Goal: Information Seeking & Learning: Find specific fact

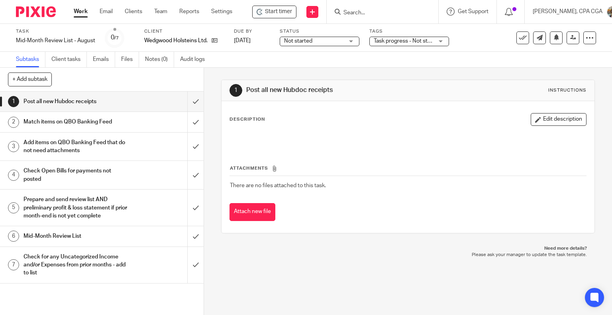
click at [367, 7] on form at bounding box center [385, 12] width 85 height 10
click at [360, 10] on input "Search" at bounding box center [379, 13] width 72 height 7
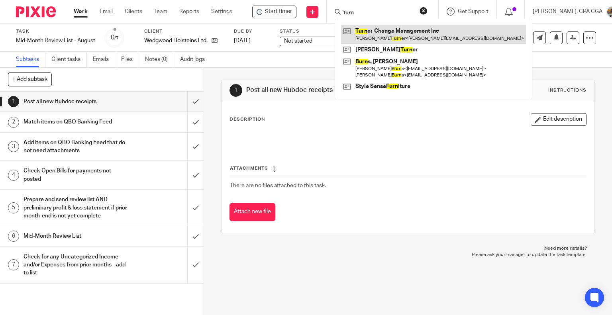
type input "turn"
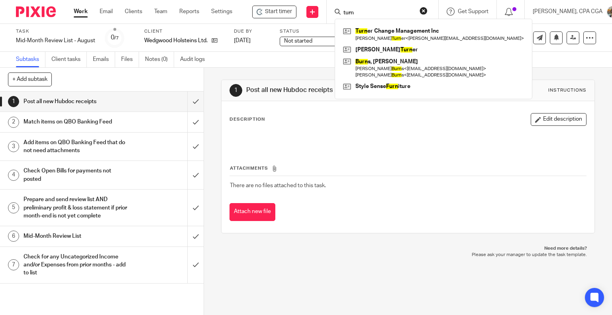
click at [350, 180] on td "There are no files attached to this task." at bounding box center [407, 185] width 357 height 19
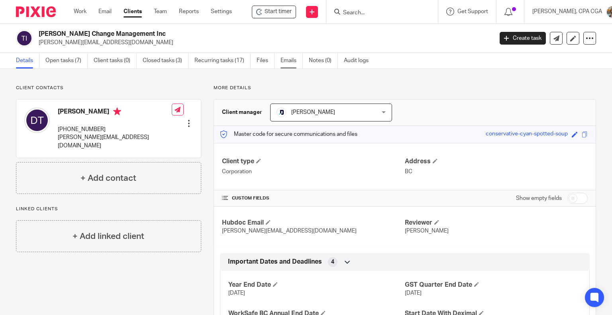
click at [292, 61] on link "Emails" at bounding box center [291, 61] width 22 height 16
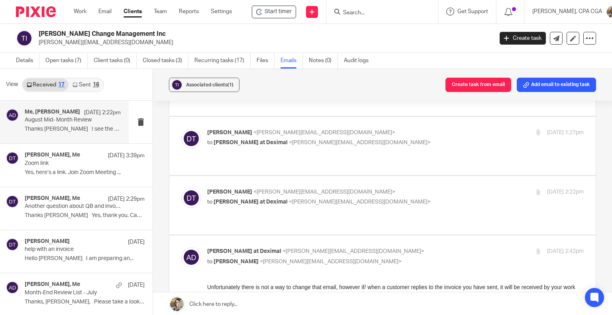
scroll to position [311, 0]
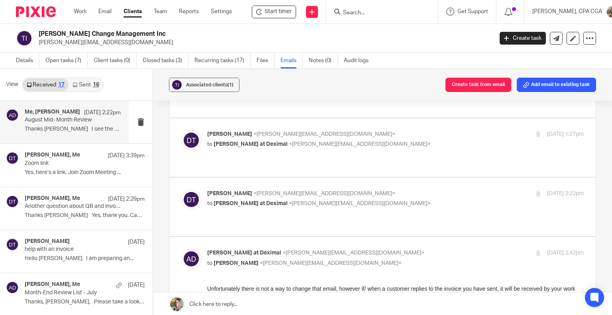
click at [364, 200] on p "to Amanda at Deximal <amanda@deximal.ca>" at bounding box center [332, 204] width 251 height 8
checkbox input "true"
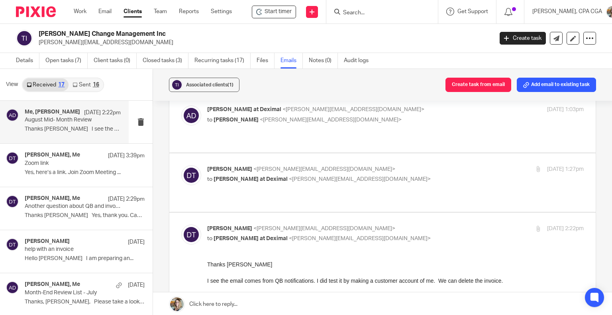
scroll to position [271, 0]
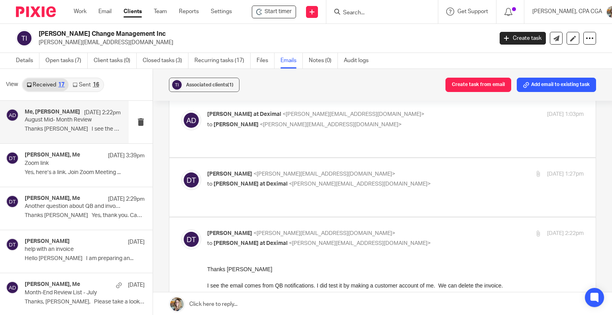
click at [365, 170] on div "Dawn-Marie Turner <dawnmarie@thinktransition.com> to Amanda at Deximal <amanda@…" at bounding box center [395, 180] width 376 height 20
checkbox input "true"
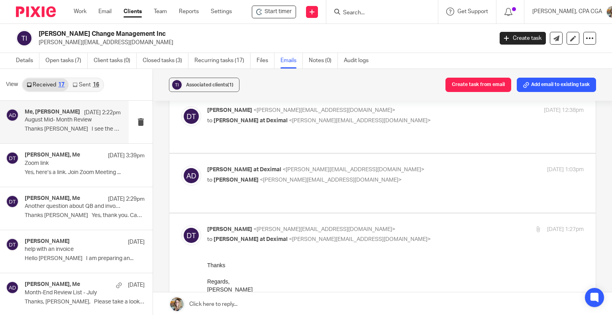
scroll to position [191, 0]
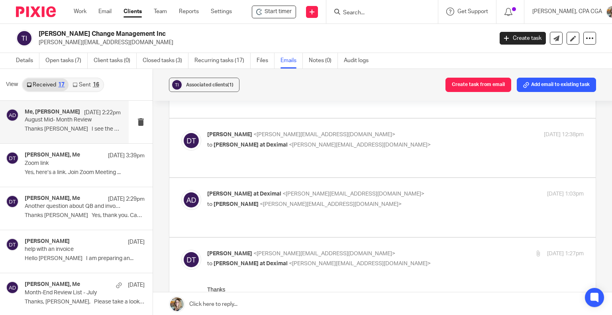
click at [368, 190] on p "Amanda at Deximal <amanda@deximal.ca>" at bounding box center [332, 194] width 251 height 8
checkbox input "true"
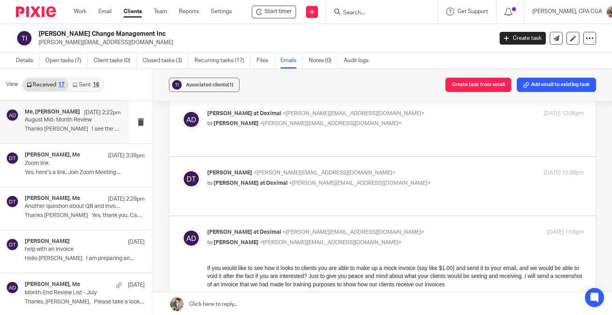
scroll to position [151, 0]
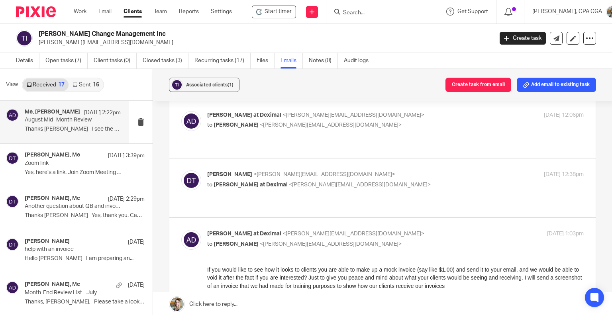
click at [368, 181] on p "to Amanda at Deximal <amanda@deximal.ca>" at bounding box center [332, 185] width 251 height 8
checkbox input "true"
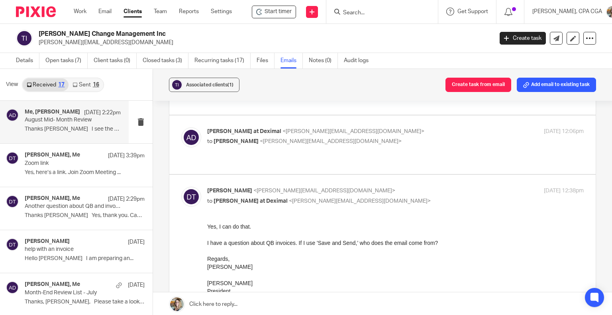
scroll to position [112, 0]
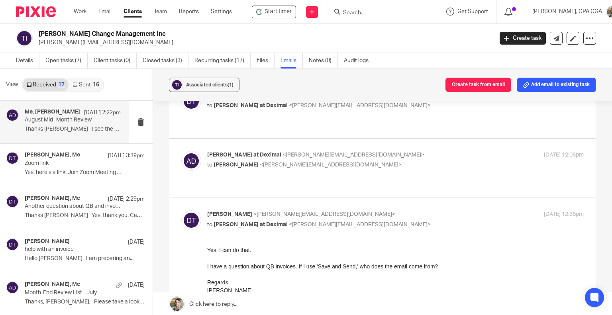
click at [368, 161] on label at bounding box center [382, 168] width 426 height 59
click at [181, 151] on input "checkbox" at bounding box center [181, 151] width 0 height 0
checkbox input "true"
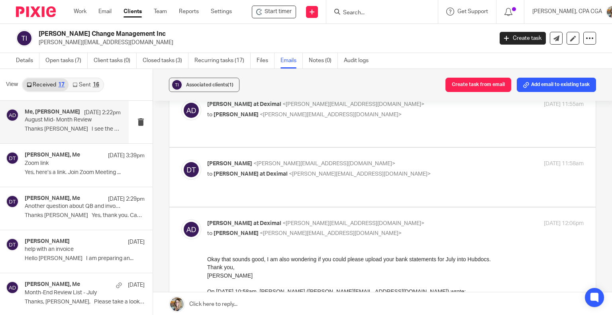
scroll to position [32, 0]
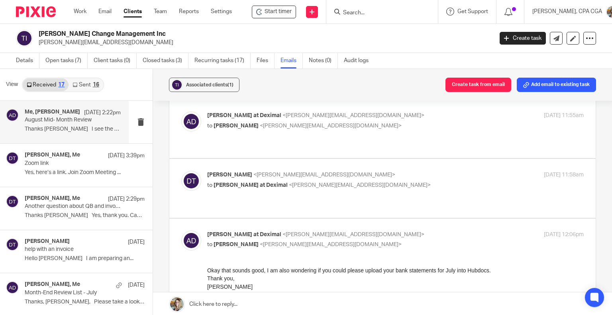
click at [368, 161] on label at bounding box center [382, 188] width 426 height 59
click at [181, 170] on input "checkbox" at bounding box center [181, 170] width 0 height 0
checkbox input "true"
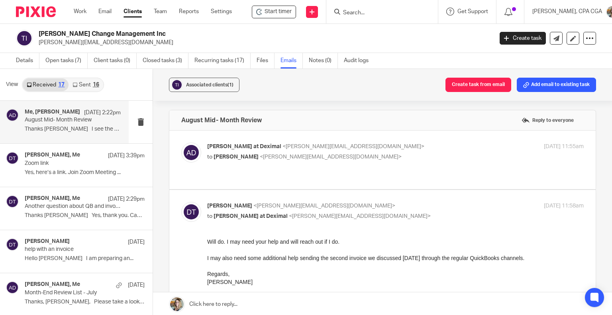
scroll to position [0, 0]
click at [368, 161] on p "to Dawn-Marie Turner <dawnmarie@thinktransition.com>" at bounding box center [332, 158] width 251 height 8
checkbox input "true"
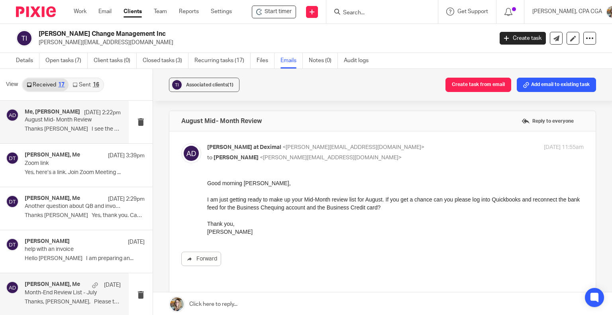
click at [53, 299] on p "Thanks, Amanda, Please take a look at..." at bounding box center [73, 302] width 96 height 7
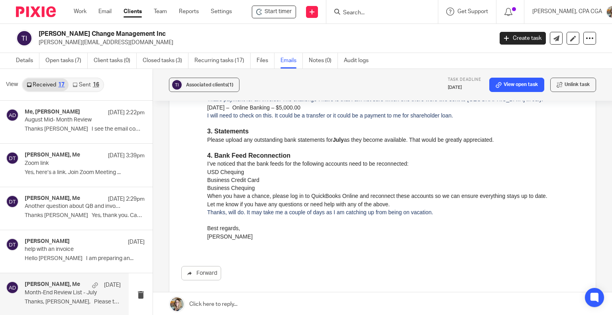
scroll to position [478, 0]
